Goal: Find specific page/section: Find specific page/section

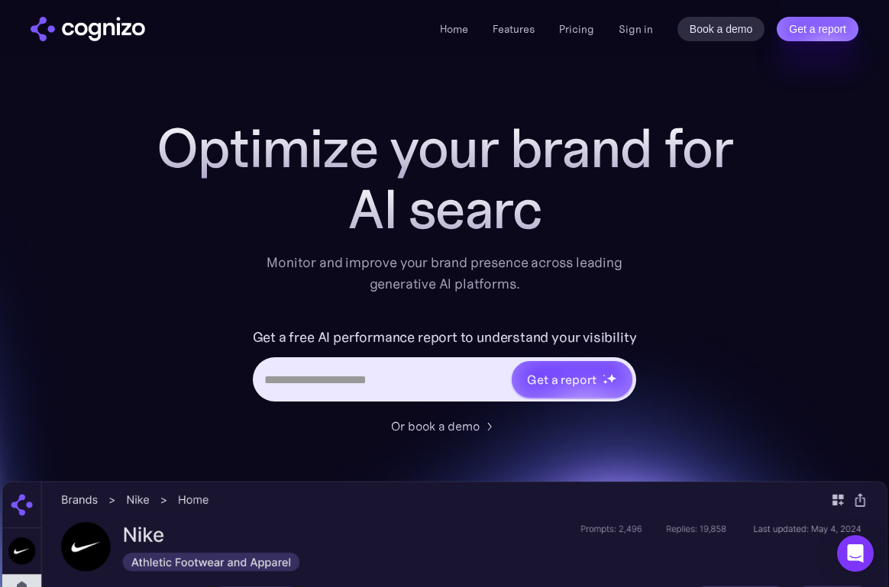
click at [351, 377] on input "Hero URL Input Form" at bounding box center [383, 379] width 256 height 29
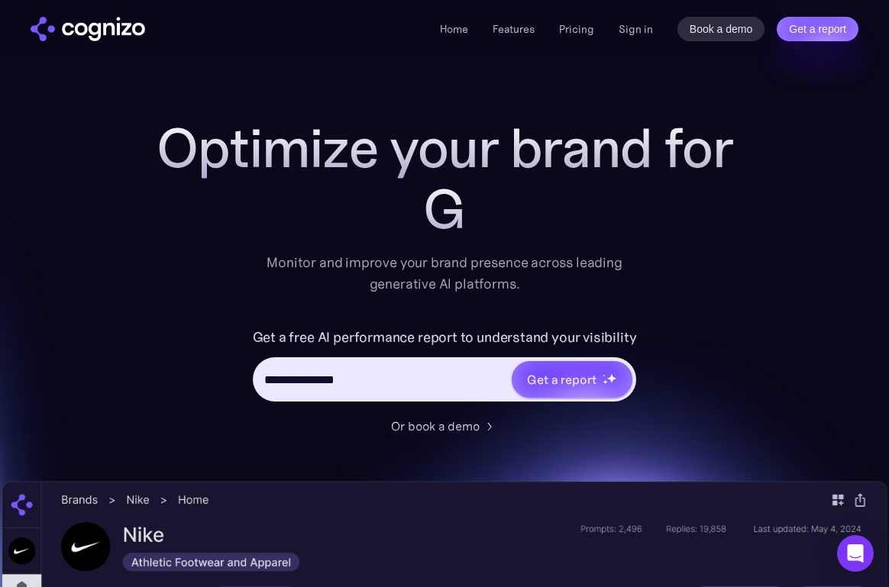
type input "**********"
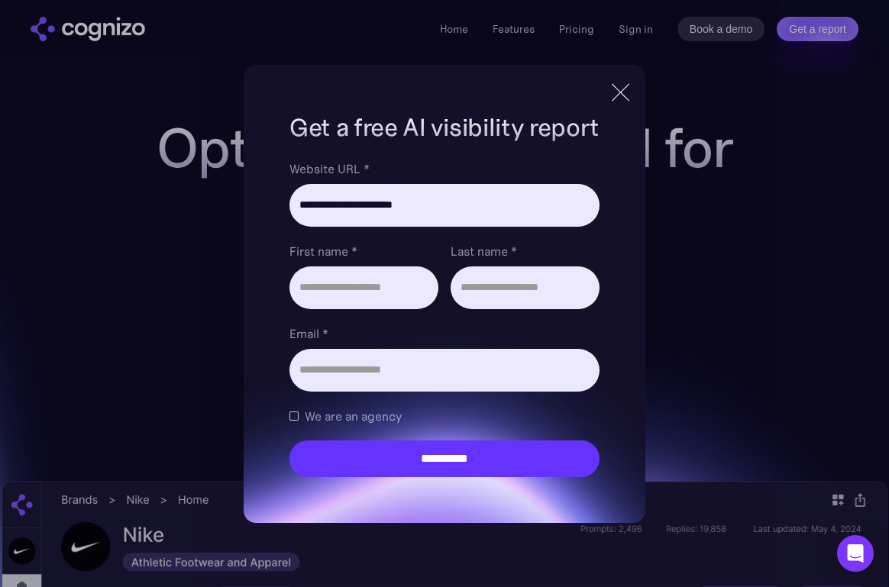
click at [623, 92] on div at bounding box center [620, 93] width 25 height 28
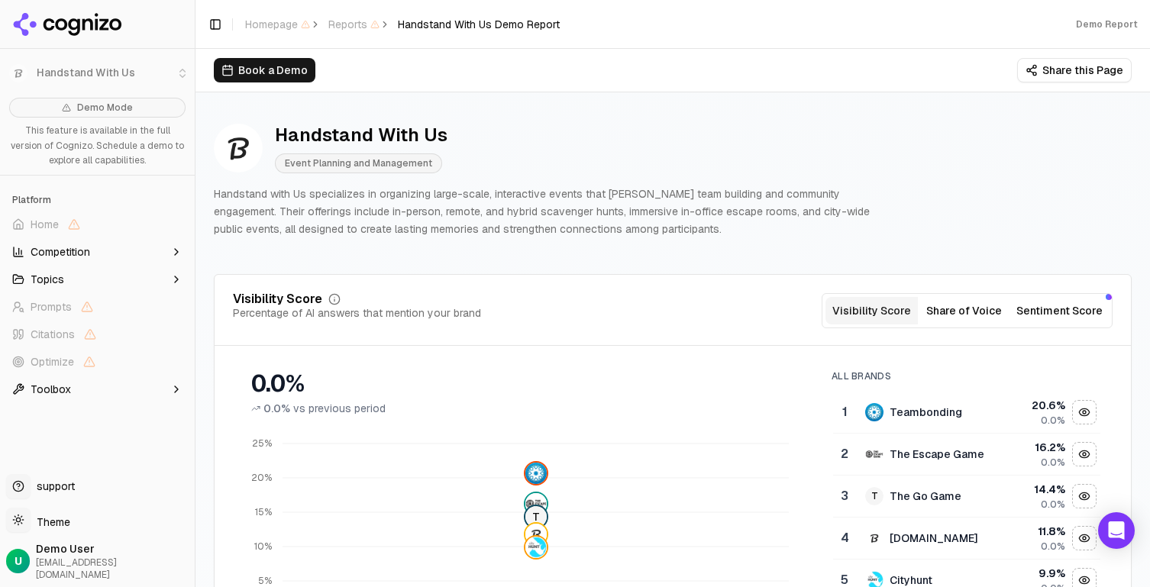
click at [82, 251] on span "Competition" at bounding box center [61, 251] width 60 height 15
click at [73, 352] on button "Topics" at bounding box center [97, 353] width 183 height 24
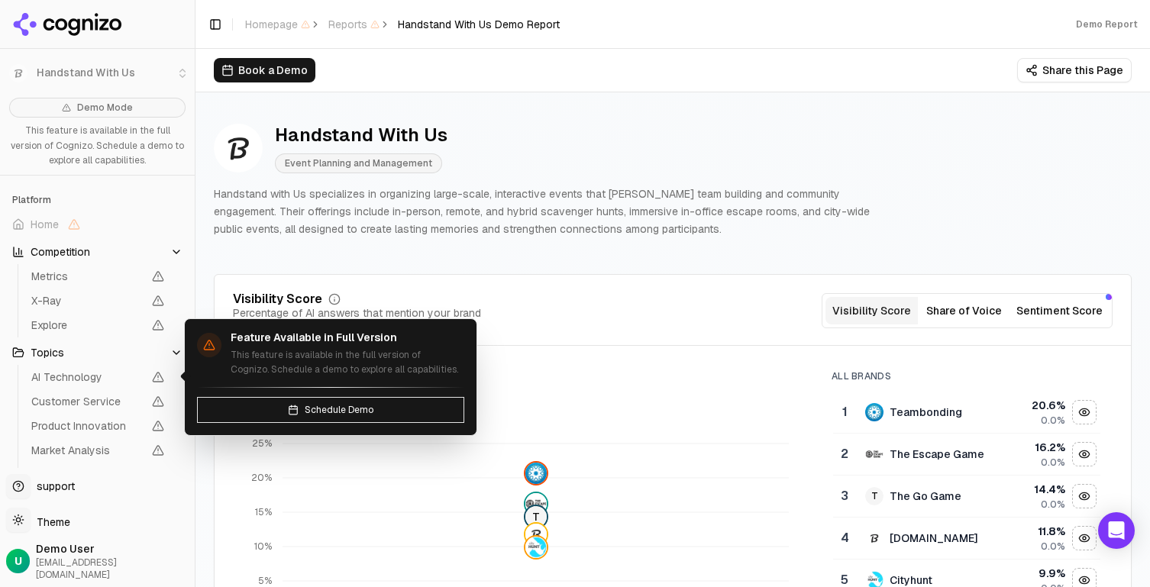
click at [78, 376] on span "AI Technology" at bounding box center [87, 377] width 112 height 15
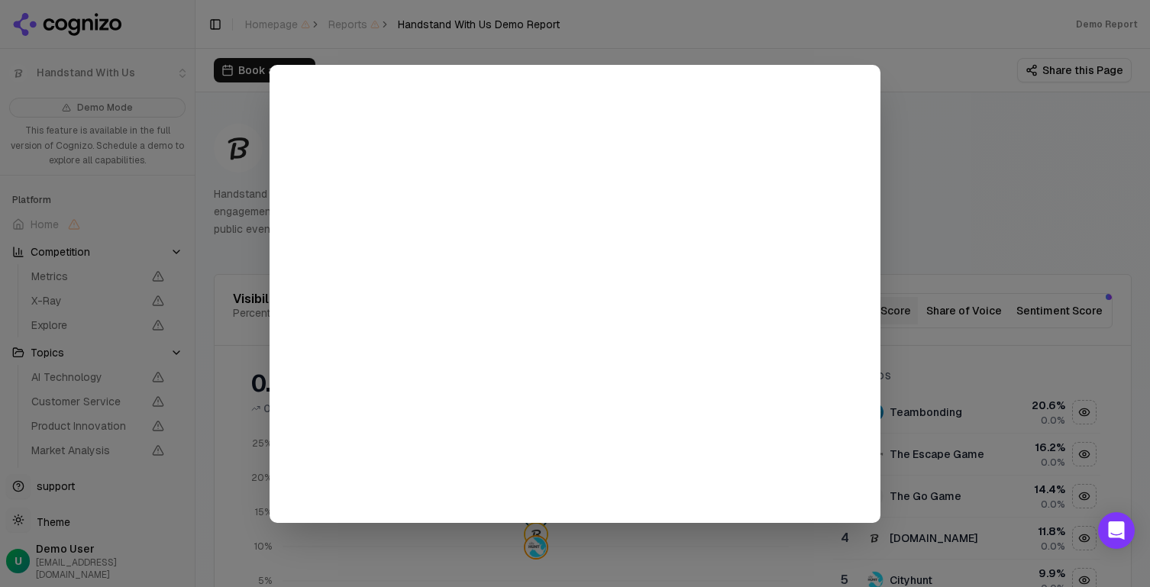
click at [888, 122] on div at bounding box center [575, 293] width 1150 height 587
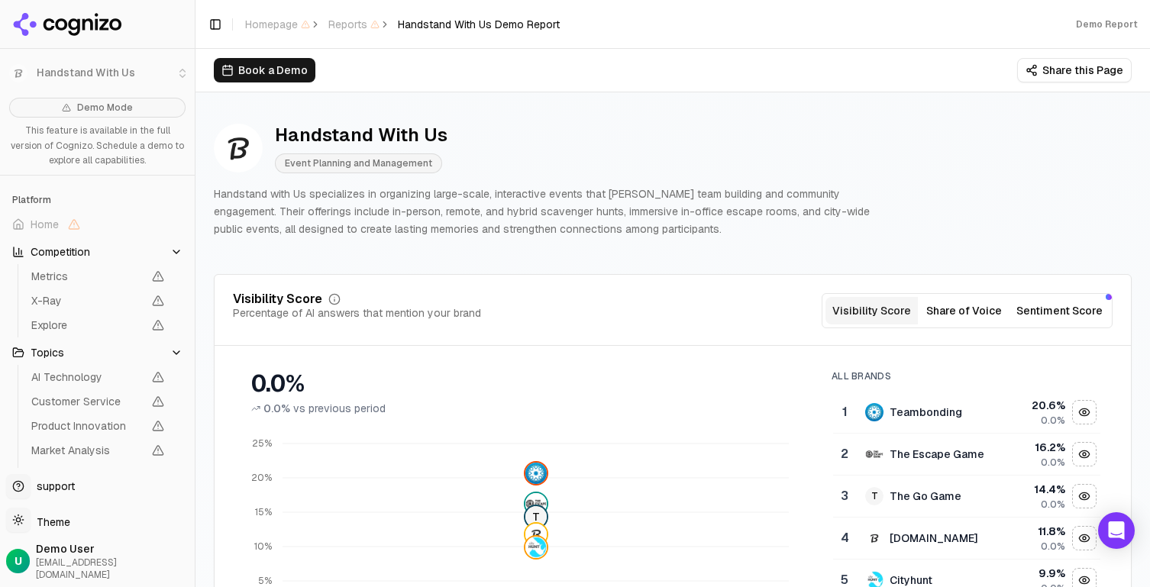
scroll to position [122, 0]
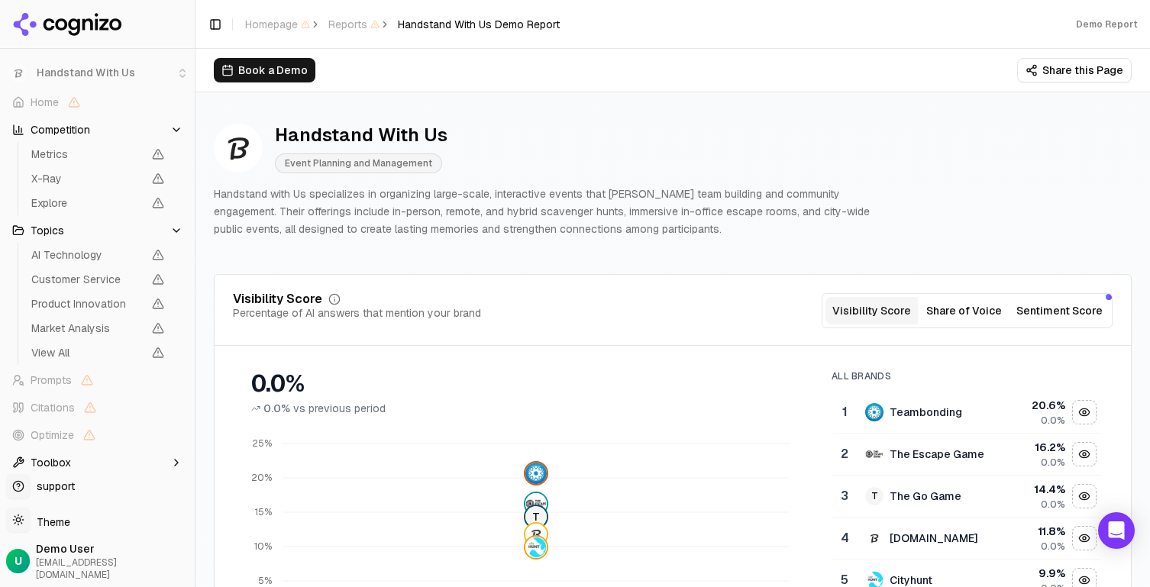
click at [75, 456] on button "Toolbox" at bounding box center [97, 463] width 183 height 24
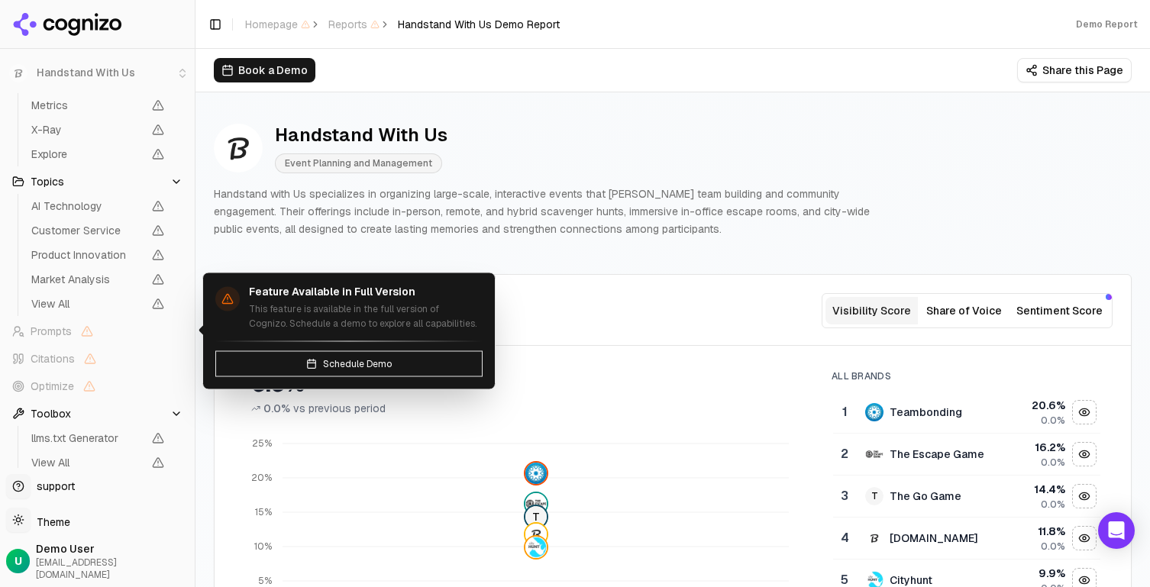
scroll to position [0, 0]
